Goal: Use online tool/utility: Utilize a website feature to perform a specific function

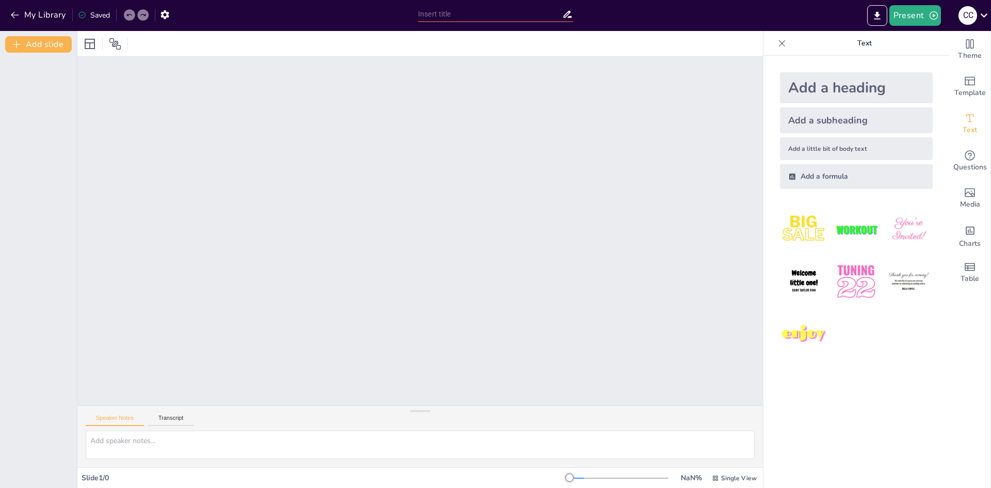
click at [800, 119] on div "Add a subheading" at bounding box center [856, 120] width 153 height 26
click at [601, 476] on div at bounding box center [618, 478] width 99 height 8
click at [631, 476] on div at bounding box center [618, 478] width 99 height 8
click at [641, 476] on div at bounding box center [618, 478] width 99 height 8
click at [587, 478] on div at bounding box center [618, 478] width 99 height 8
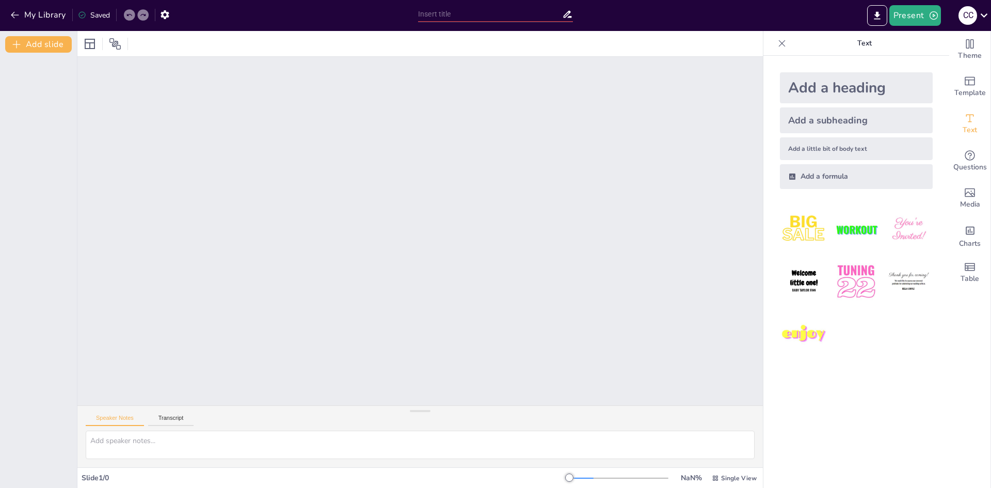
click at [600, 479] on div at bounding box center [618, 478] width 99 height 8
click at [507, 249] on div at bounding box center [419, 231] width 685 height 348
click at [814, 149] on div "Add a little bit of body text" at bounding box center [856, 148] width 153 height 23
click at [823, 117] on div "Add a subheading" at bounding box center [856, 120] width 153 height 26
click at [420, 228] on div at bounding box center [419, 231] width 685 height 348
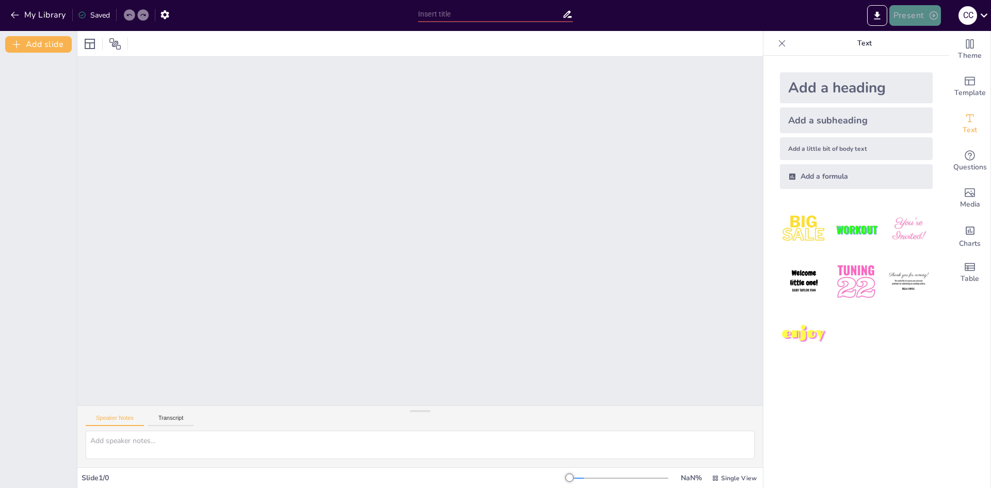
click at [906, 17] on button "Present" at bounding box center [915, 15] width 52 height 21
click at [903, 39] on li "Preview presentation" at bounding box center [930, 38] width 81 height 17
